Goal: Navigation & Orientation: Find specific page/section

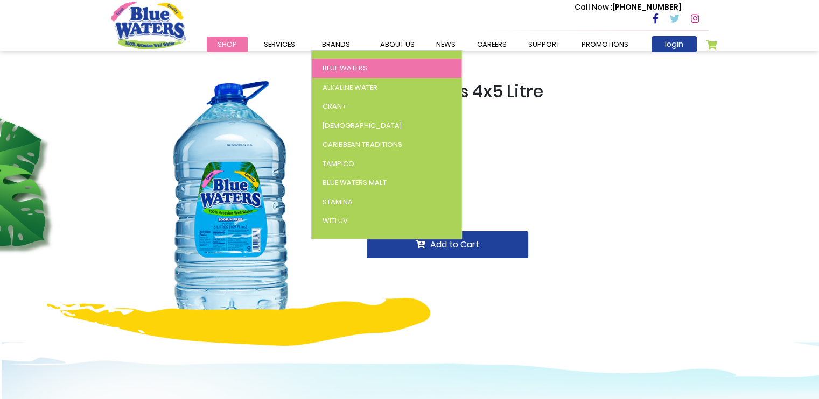
click at [351, 66] on span "Blue Waters" at bounding box center [344, 68] width 45 height 10
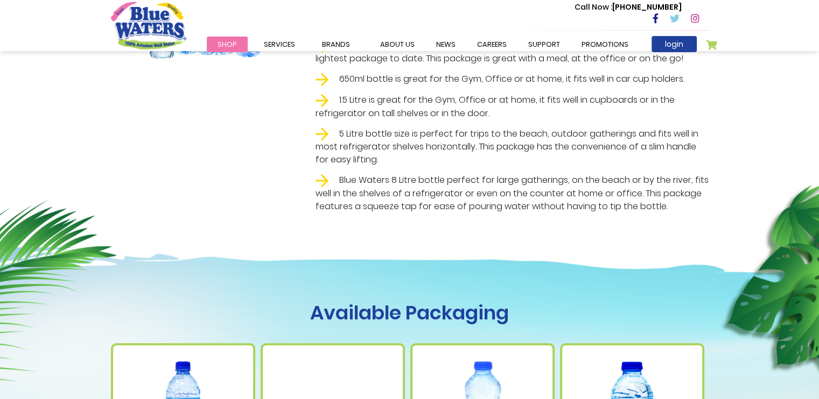
drag, startPoint x: 826, startPoint y: 129, endPoint x: 826, endPoint y: 138, distance: 9.1
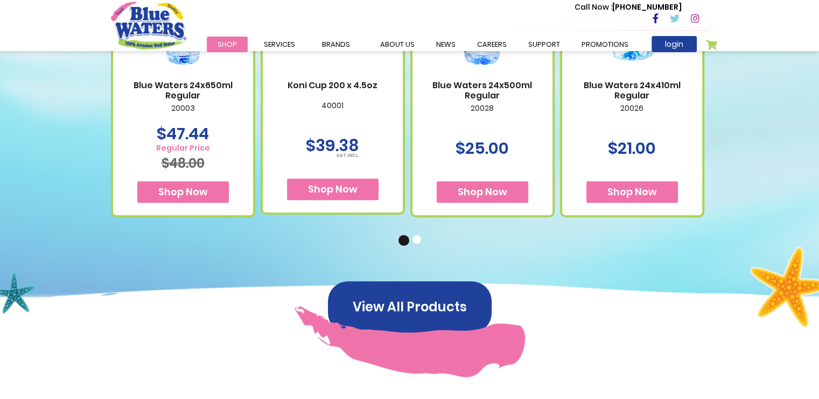
scroll to position [766, 0]
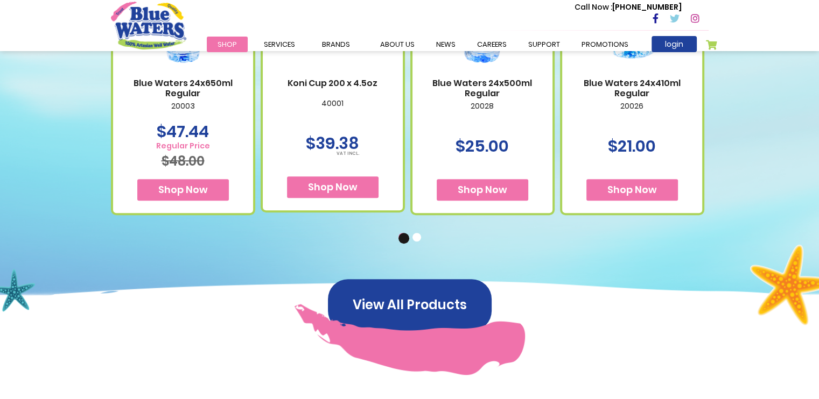
click at [417, 240] on button "2" at bounding box center [417, 238] width 11 height 11
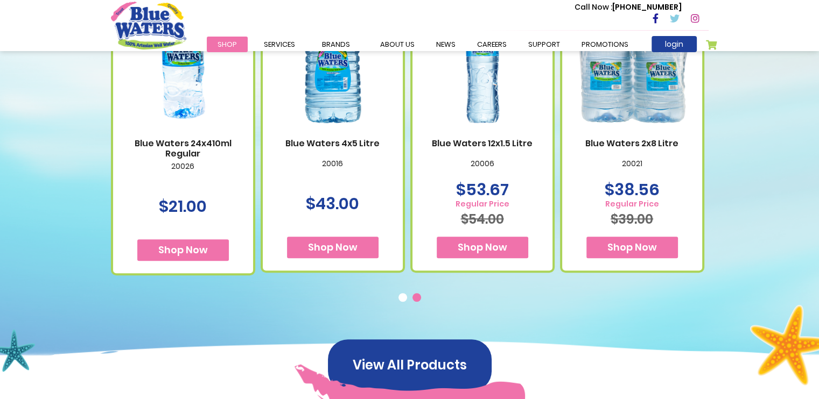
scroll to position [718, 0]
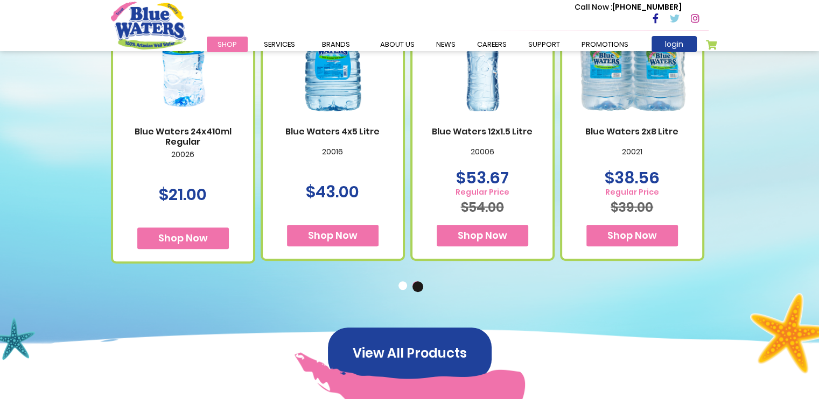
click at [406, 286] on button "1" at bounding box center [403, 286] width 11 height 11
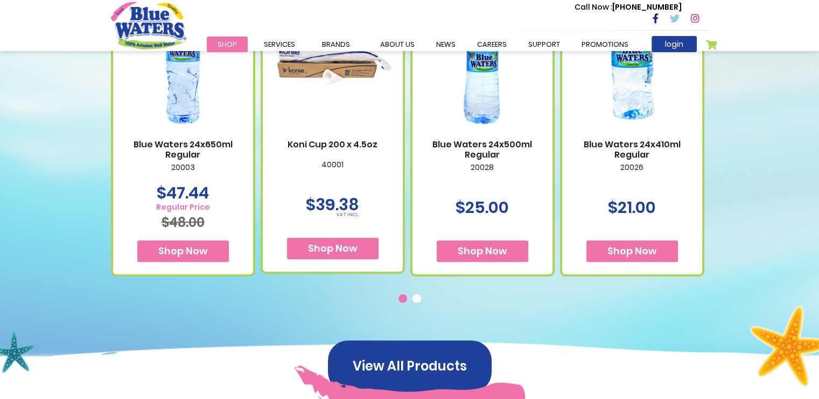
scroll to position [0, 0]
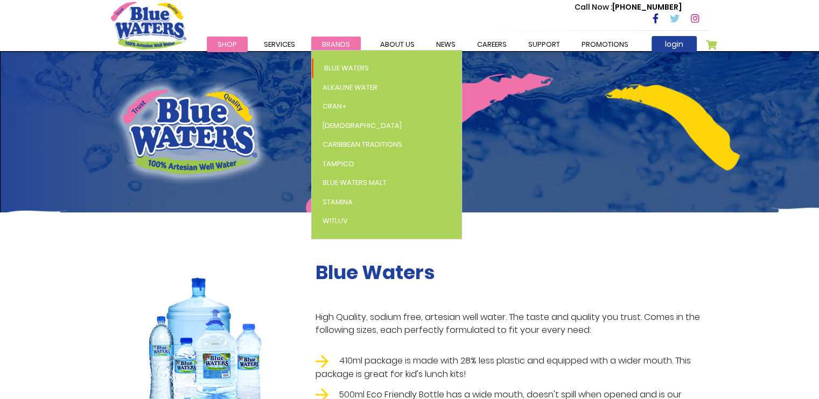
click at [349, 40] on span "Brands" at bounding box center [336, 44] width 28 height 10
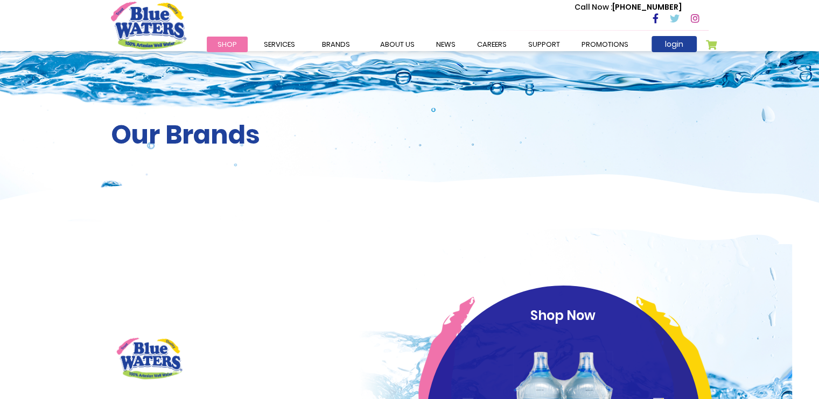
click at [228, 47] on span "Shop" at bounding box center [226, 44] width 19 height 10
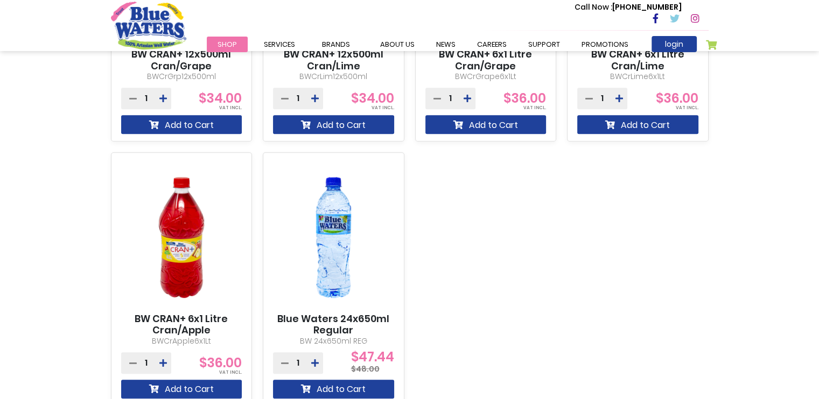
scroll to position [862, 0]
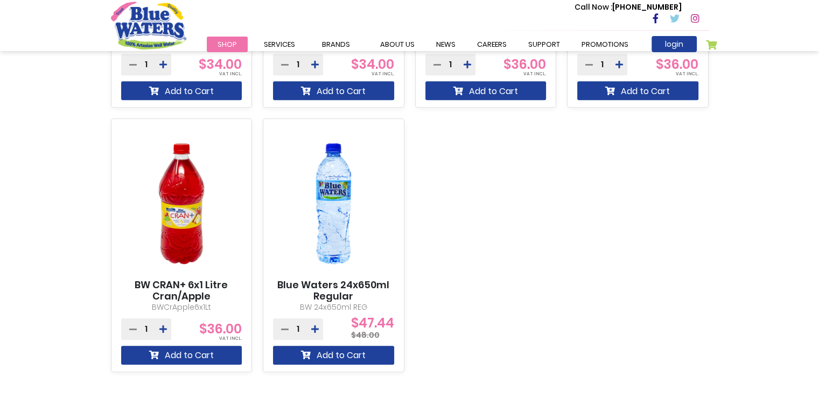
drag, startPoint x: 826, startPoint y: 95, endPoint x: 803, endPoint y: 281, distance: 187.7
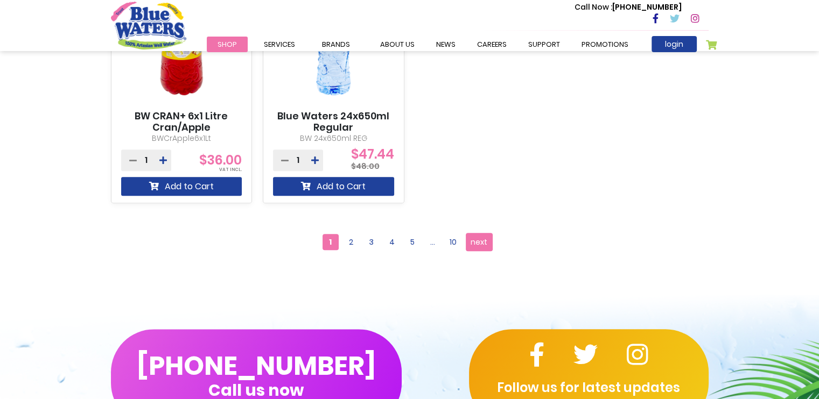
scroll to position [1032, 0]
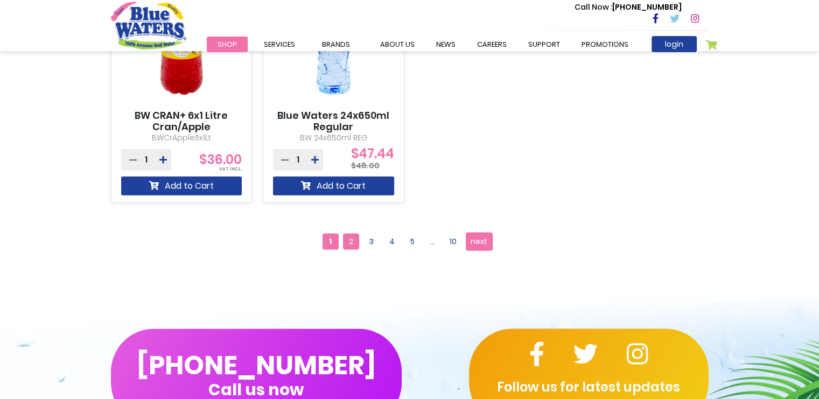
click at [350, 248] on span "2" at bounding box center [351, 242] width 16 height 16
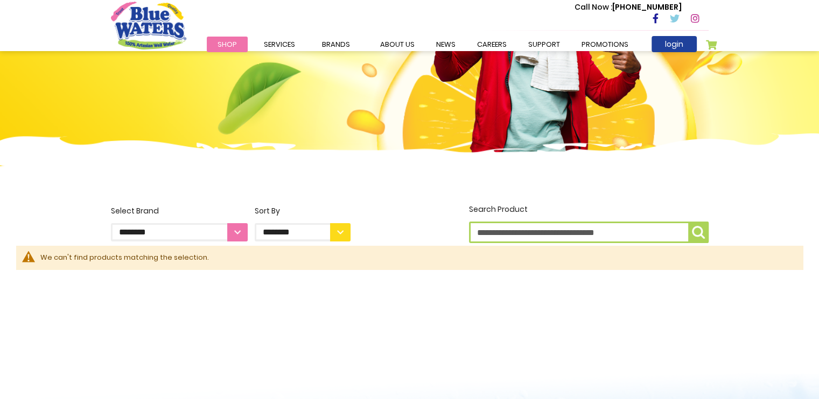
scroll to position [137, 0]
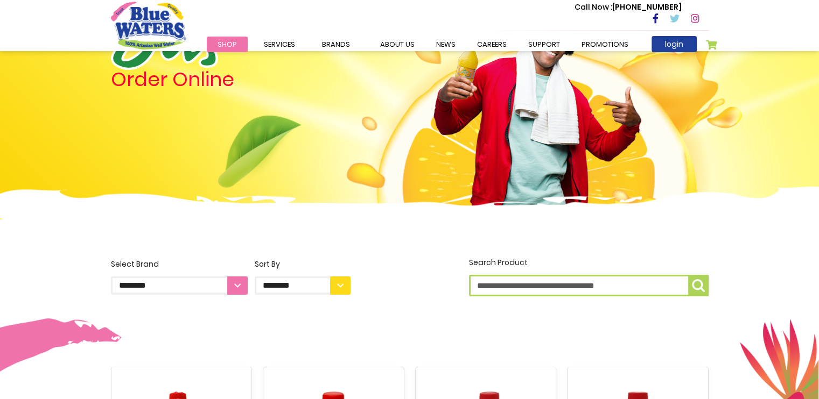
scroll to position [73, 0]
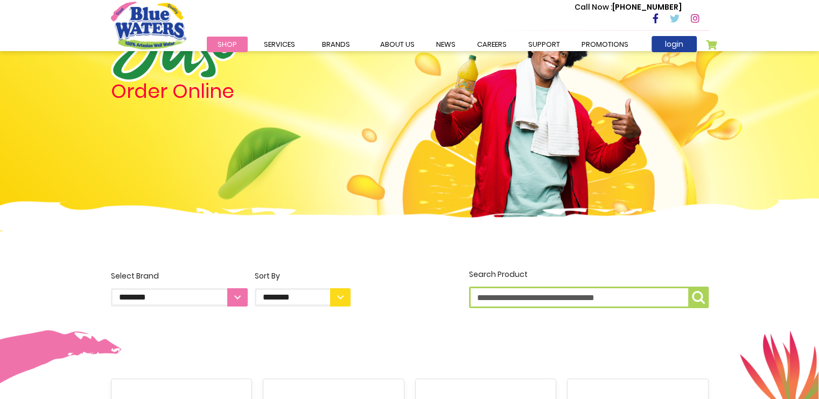
click at [526, 297] on input "Search Product" at bounding box center [589, 298] width 240 height 22
type input "*****"
